Goal: Browse casually

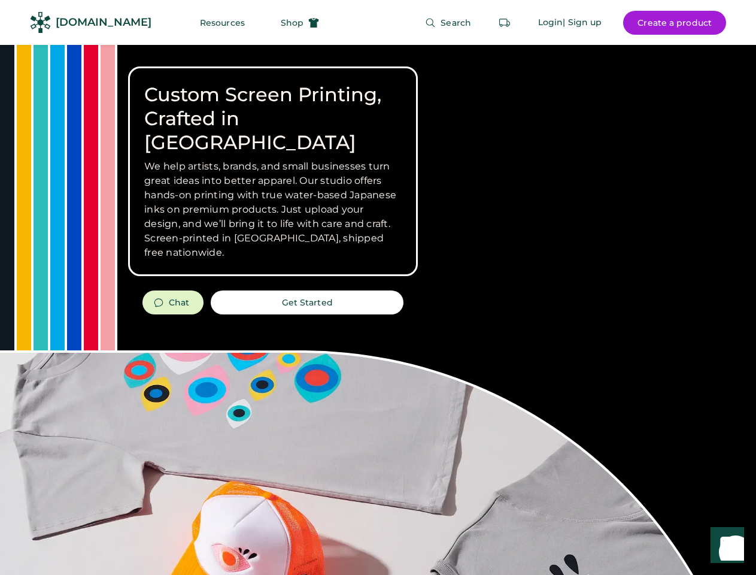
click at [378, 287] on div "Custom Screen Printing, Crafted in [GEOGRAPHIC_DATA] We help artists, brands, a…" at bounding box center [378, 425] width 756 height 761
click at [378, 310] on div "Custom Screen Printing, Crafted in [GEOGRAPHIC_DATA] We help artists, brands, a…" at bounding box center [378, 425] width 756 height 761
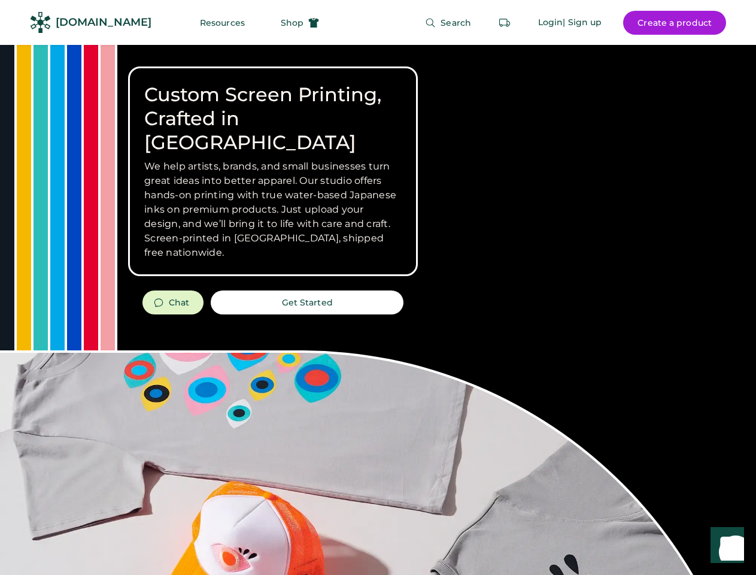
click at [378, 310] on div "Custom Screen Printing, Crafted in [GEOGRAPHIC_DATA] We help artists, brands, a…" at bounding box center [378, 425] width 756 height 761
click at [273, 171] on h3 "We help artists, brands, and small businesses turn great ideas into better appa…" at bounding box center [273, 209] width 258 height 101
click at [273, 159] on h3 "We help artists, brands, and small businesses turn great ideas into better appa…" at bounding box center [273, 209] width 258 height 101
click at [273, 107] on h1 "Custom Screen Printing, Crafted in [GEOGRAPHIC_DATA]" at bounding box center [273, 119] width 258 height 72
